Goal: Task Accomplishment & Management: Manage account settings

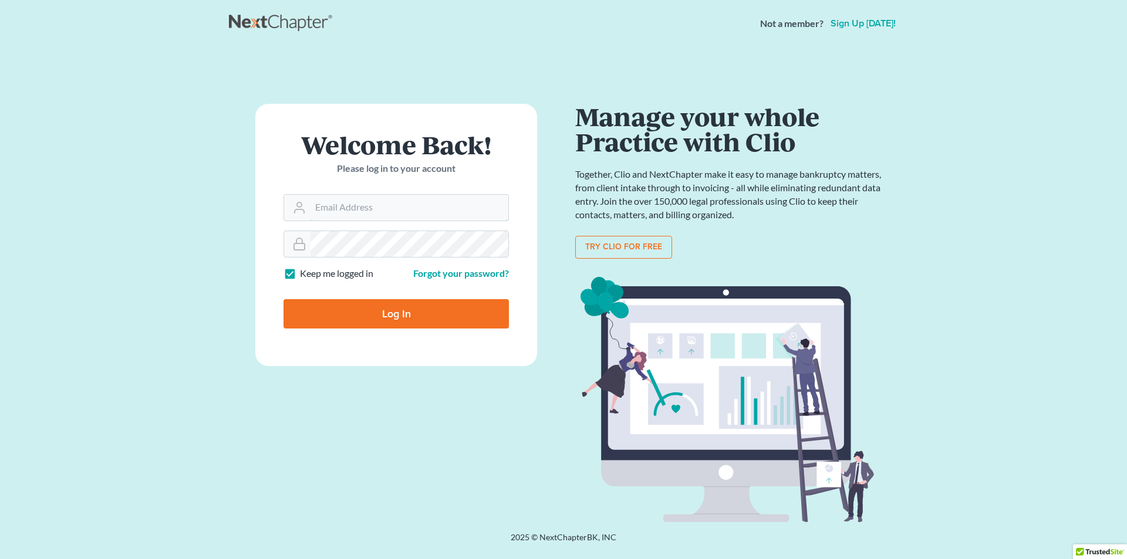
type input "SEAN@HARNAGELAW.COM"
click at [436, 325] on input "Log In" at bounding box center [395, 313] width 225 height 29
type input "Thinking..."
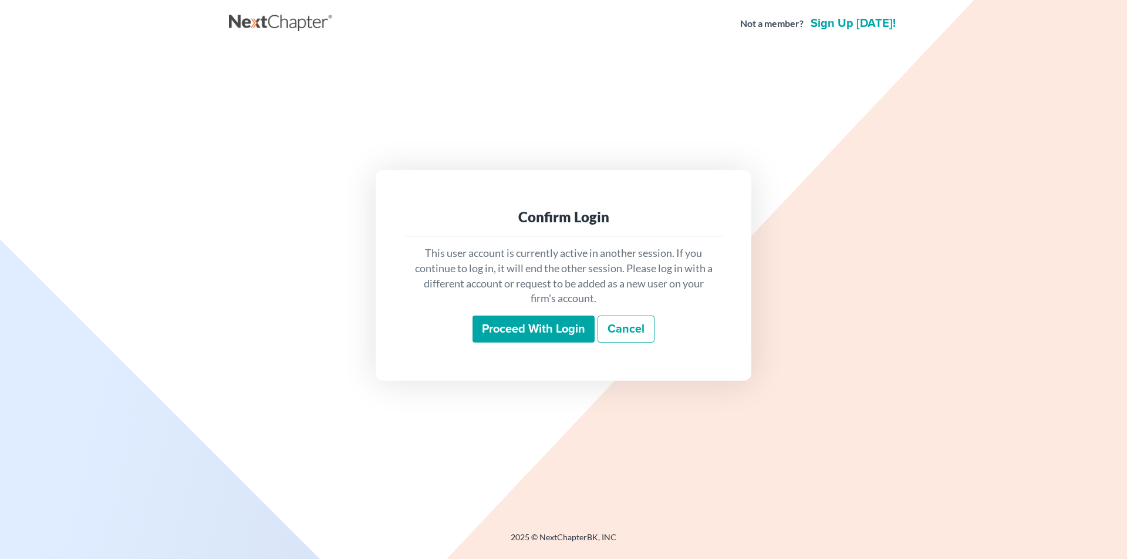
click at [499, 327] on input "Proceed with login" at bounding box center [533, 329] width 122 height 27
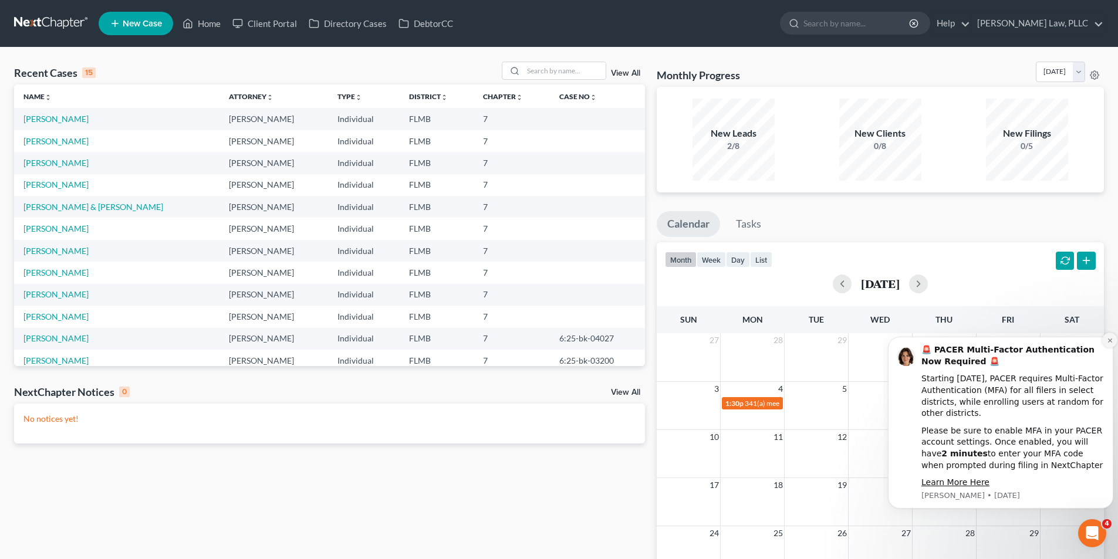
click at [1106, 341] on button "Dismiss notification" at bounding box center [1109, 340] width 15 height 15
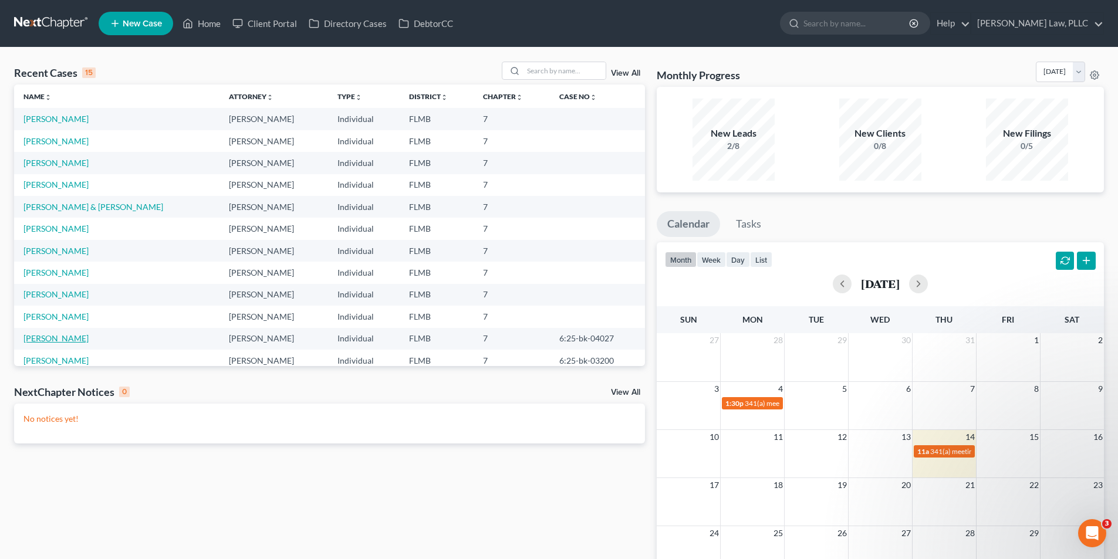
click at [79, 343] on link "Alldredge, Gary" at bounding box center [55, 338] width 65 height 10
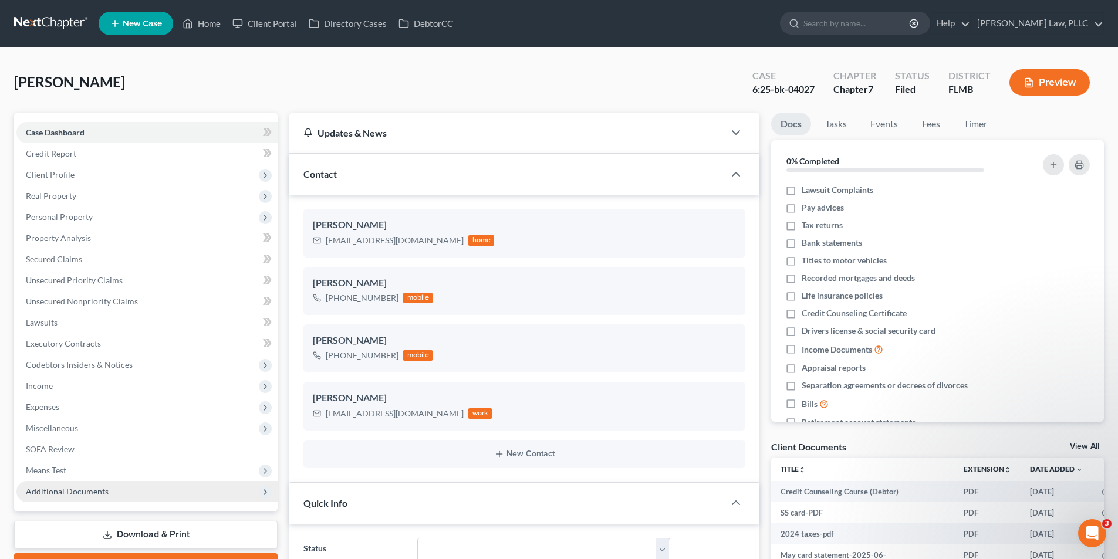
scroll to position [513, 0]
click at [66, 497] on span "Additional Documents" at bounding box center [146, 491] width 261 height 21
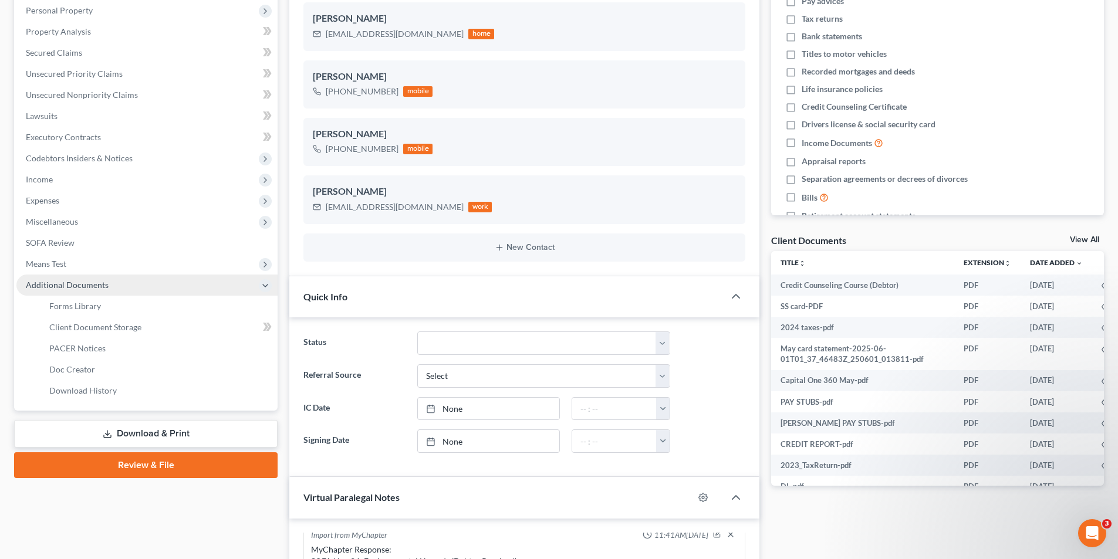
scroll to position [235, 0]
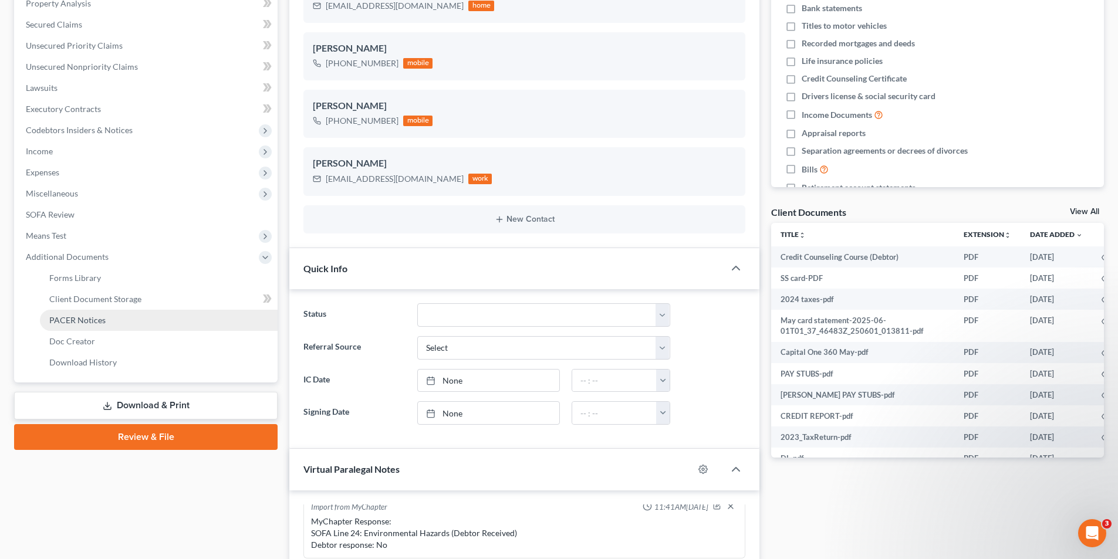
click at [99, 316] on span "PACER Notices" at bounding box center [77, 320] width 56 height 10
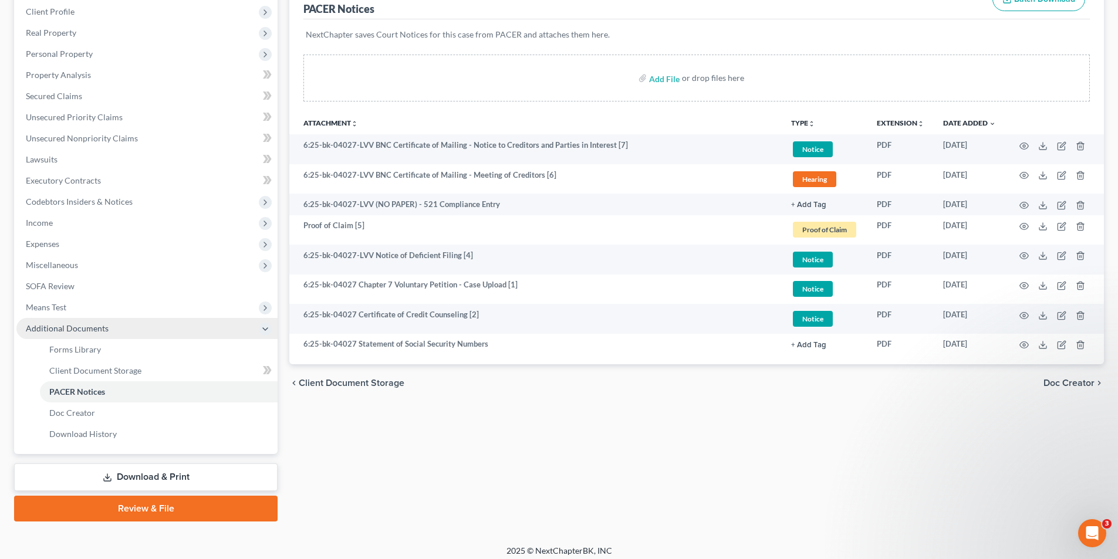
scroll to position [170, 0]
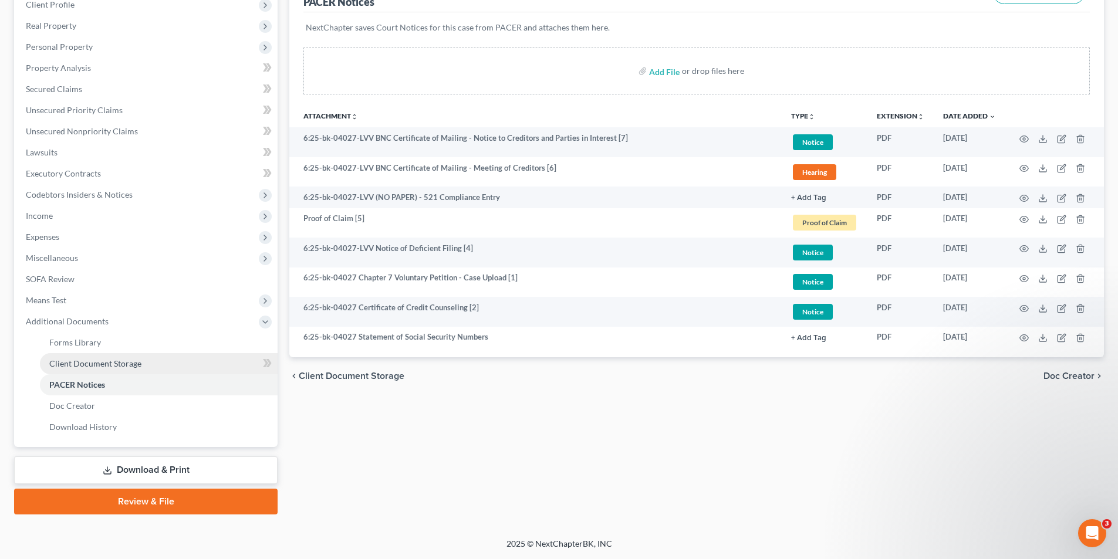
click at [136, 360] on span "Client Document Storage" at bounding box center [95, 364] width 92 height 10
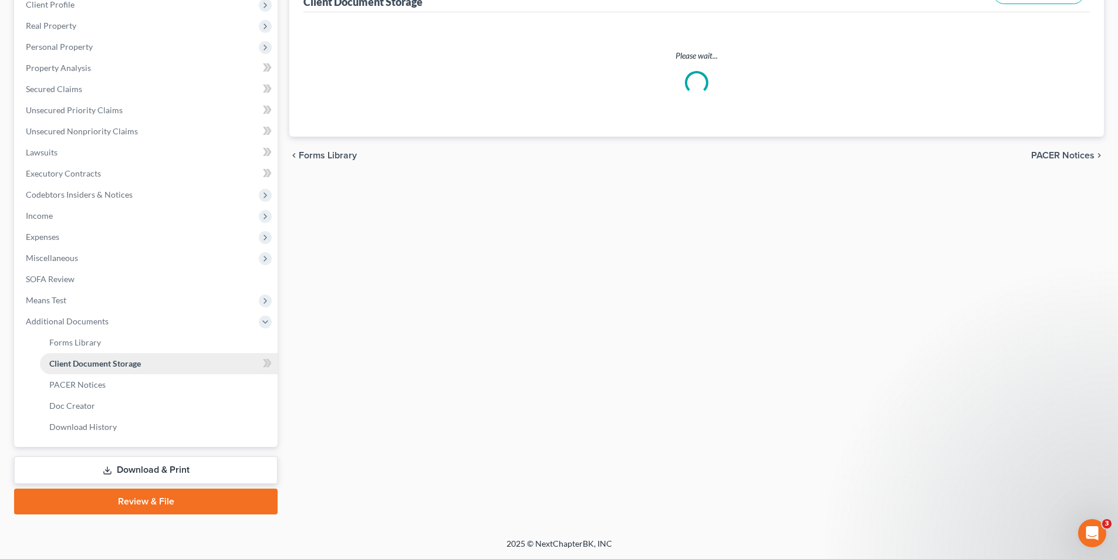
select select "9"
select select "19"
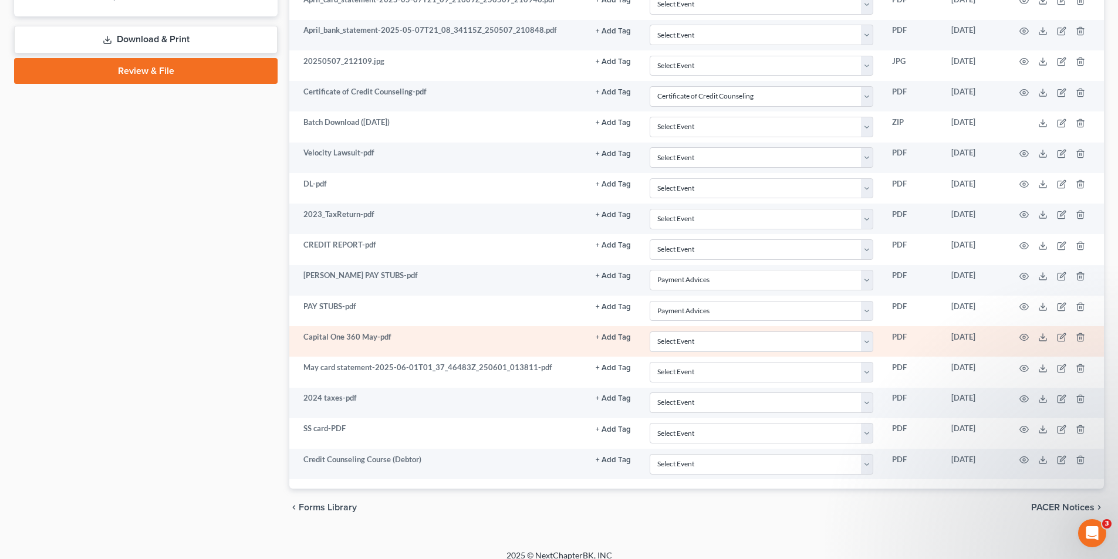
scroll to position [613, 0]
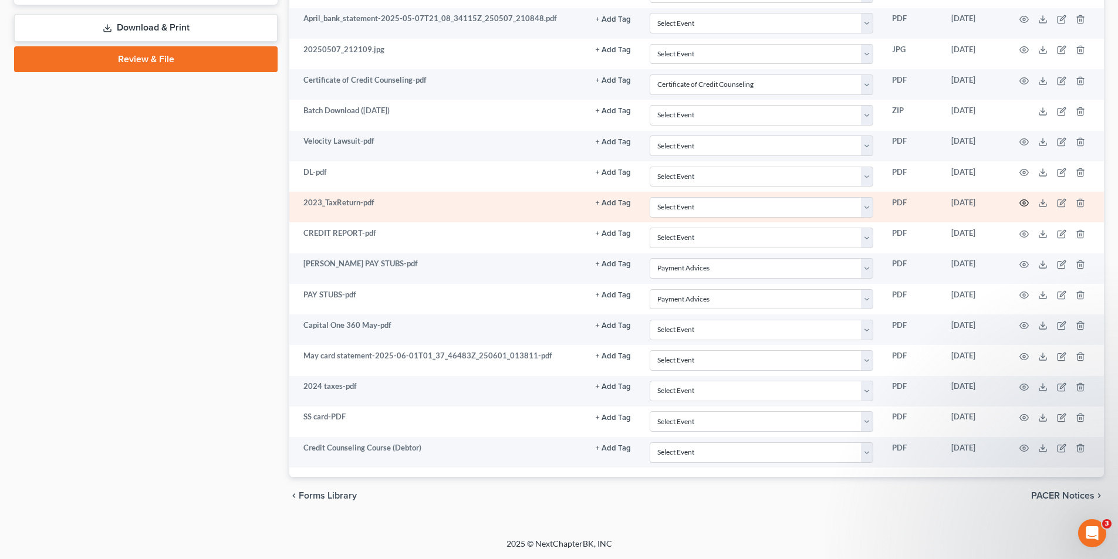
click at [1022, 202] on icon "button" at bounding box center [1024, 202] width 9 height 9
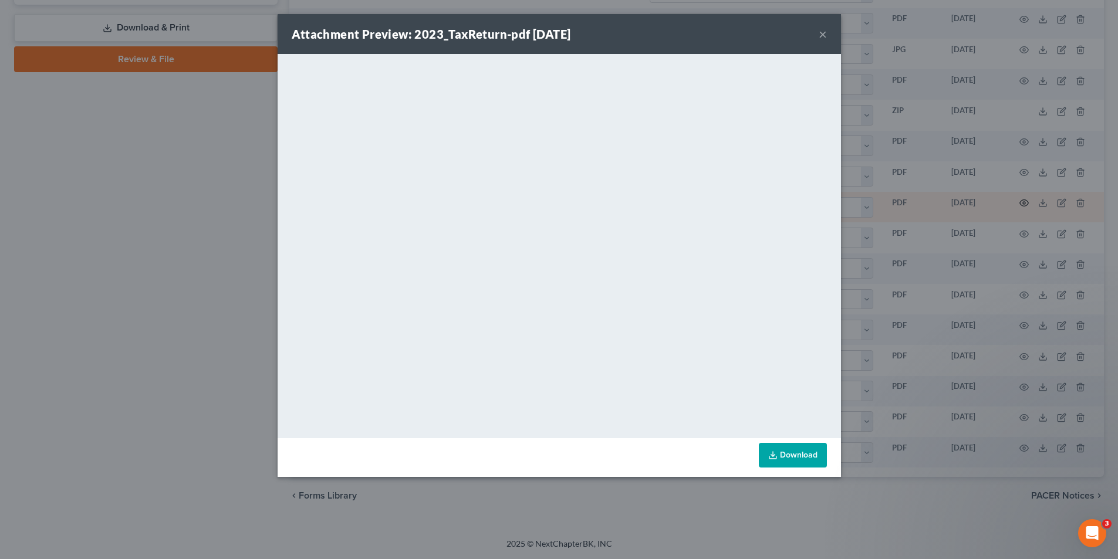
scroll to position [612, 0]
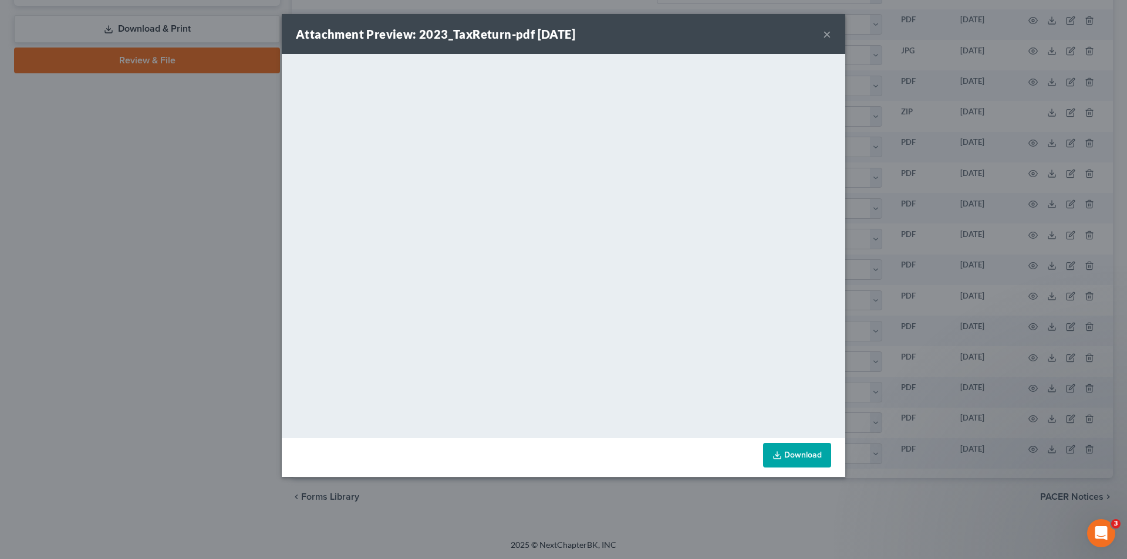
click at [823, 31] on button "×" at bounding box center [827, 34] width 8 height 14
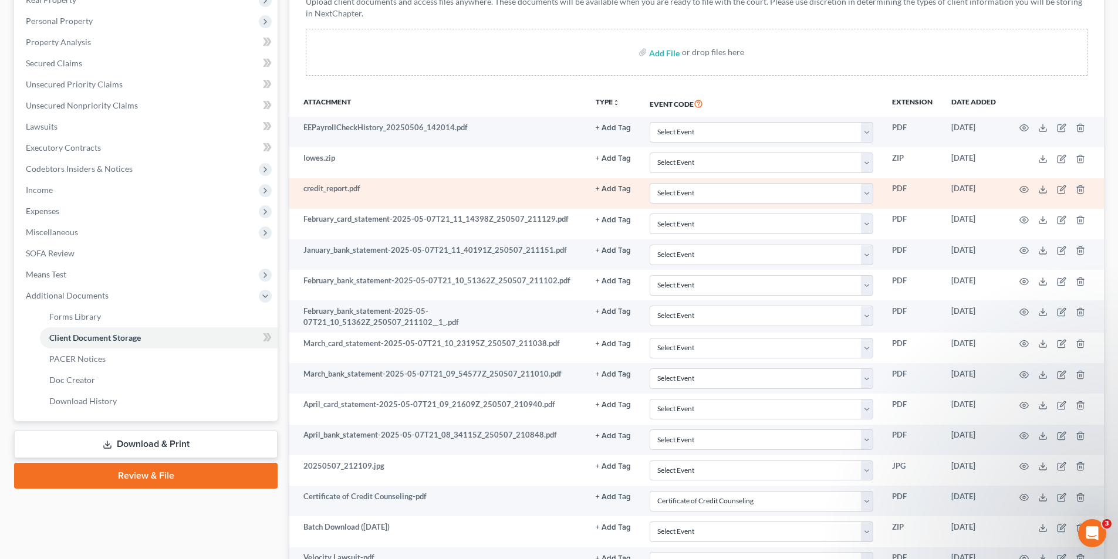
scroll to position [0, 0]
